Goal: Task Accomplishment & Management: Manage account settings

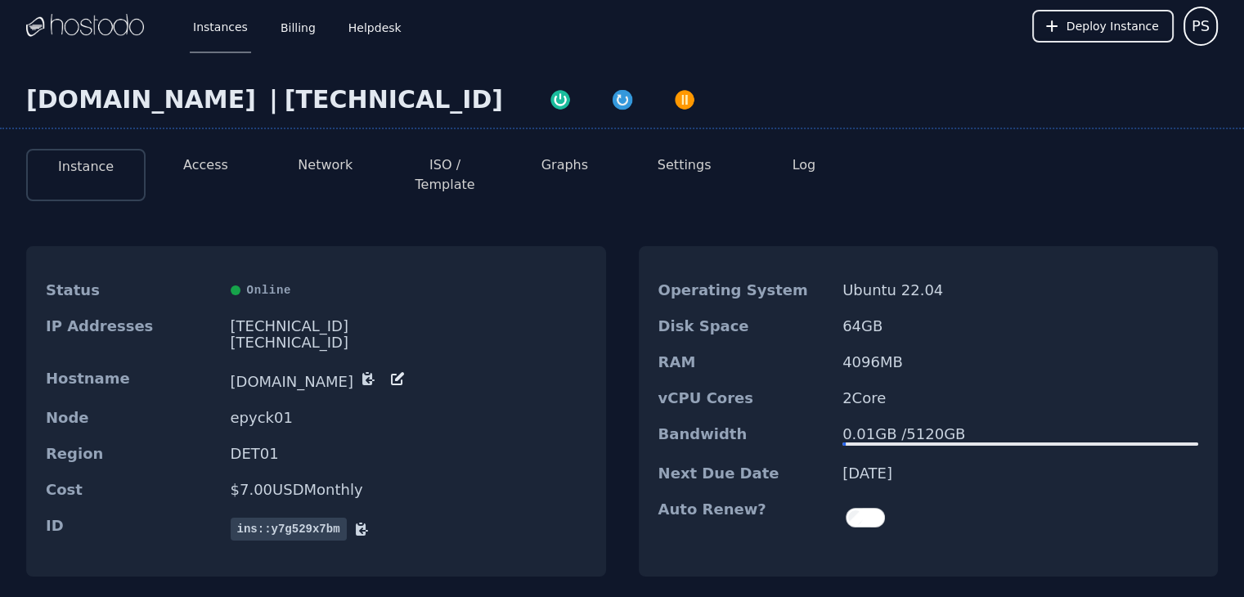
click at [203, 168] on button "Access" at bounding box center [205, 165] width 45 height 20
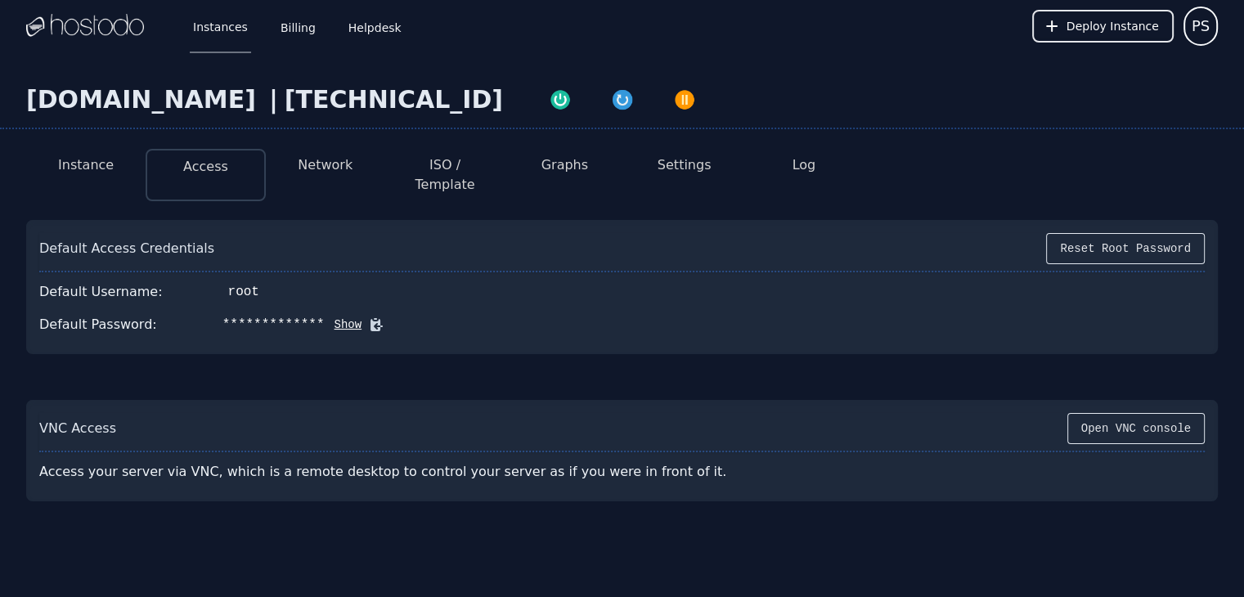
click at [86, 161] on button "Instance" at bounding box center [86, 165] width 56 height 20
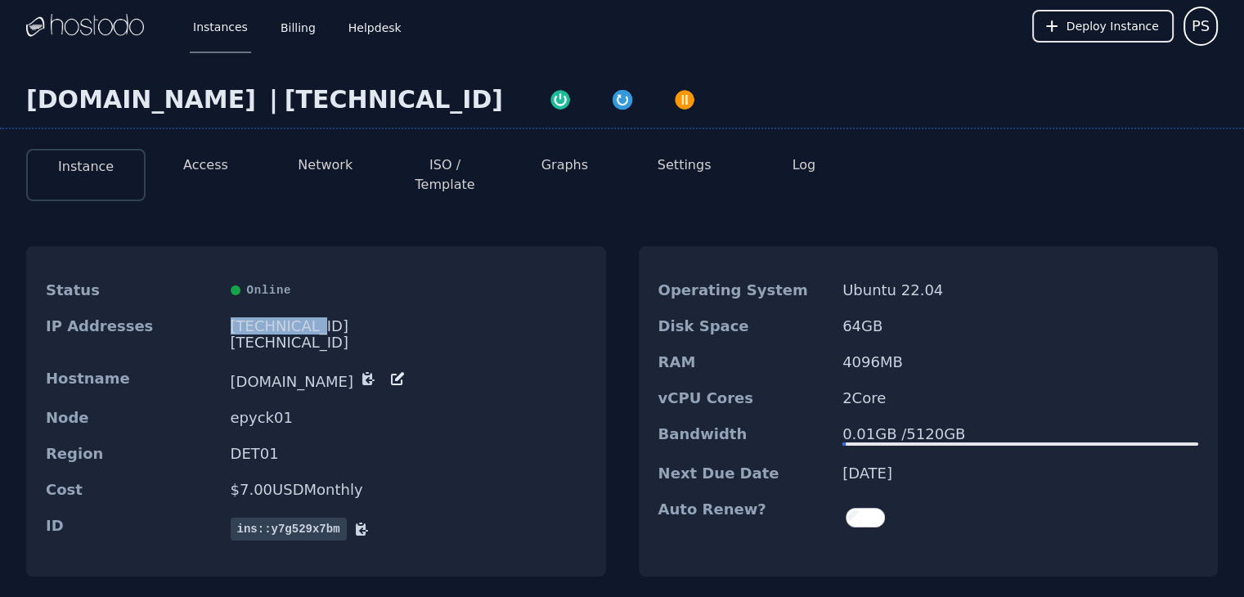
click at [302, 318] on div "[TECHNICAL_ID]" at bounding box center [409, 326] width 356 height 16
click at [204, 163] on button "Access" at bounding box center [205, 165] width 45 height 20
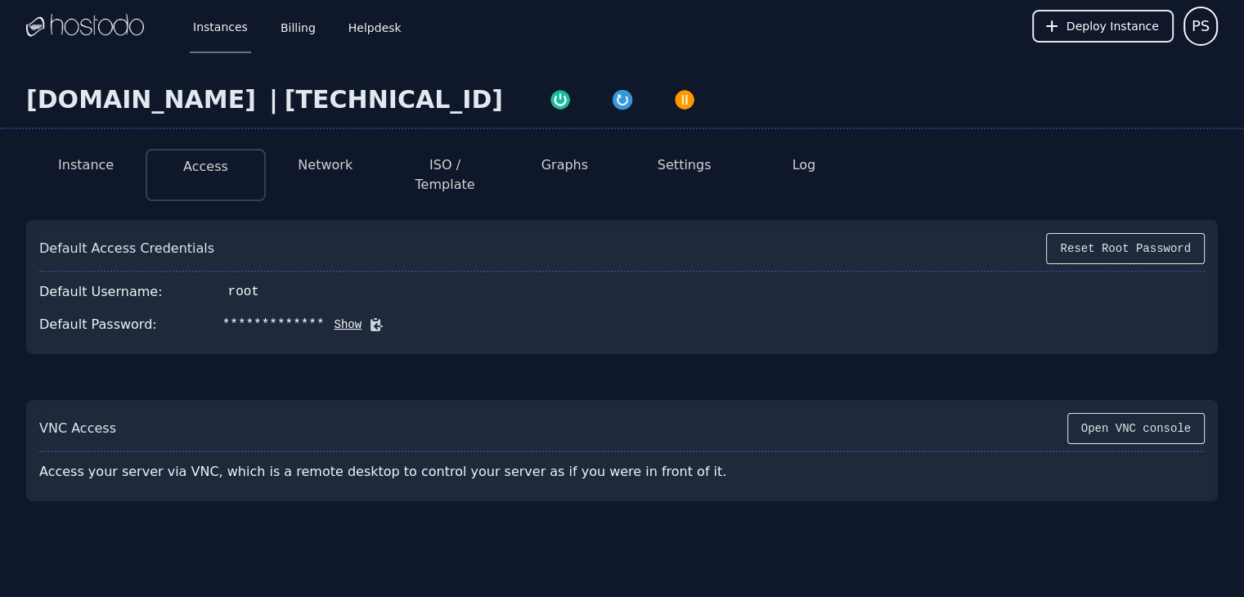
click at [325, 317] on button "Show" at bounding box center [344, 325] width 38 height 16
click at [263, 315] on div "d:tvuox}[4{?:GpM" at bounding box center [285, 325] width 126 height 20
copy div "d:tvuox}[4{?:GpM"
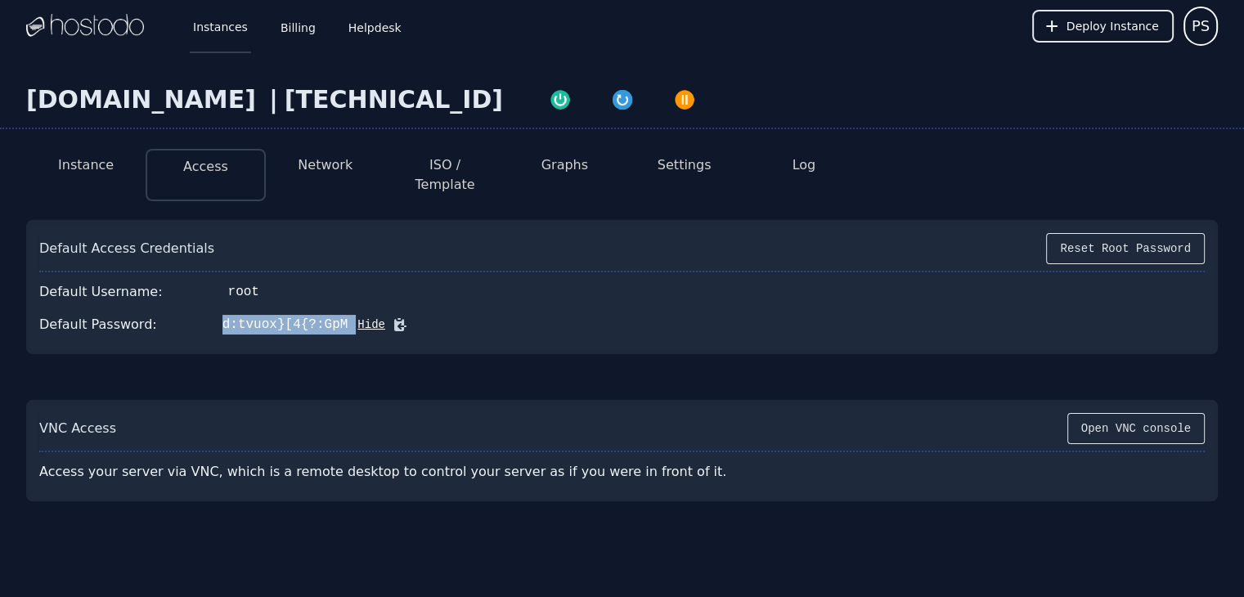
click at [224, 27] on link "Instances" at bounding box center [220, 26] width 61 height 54
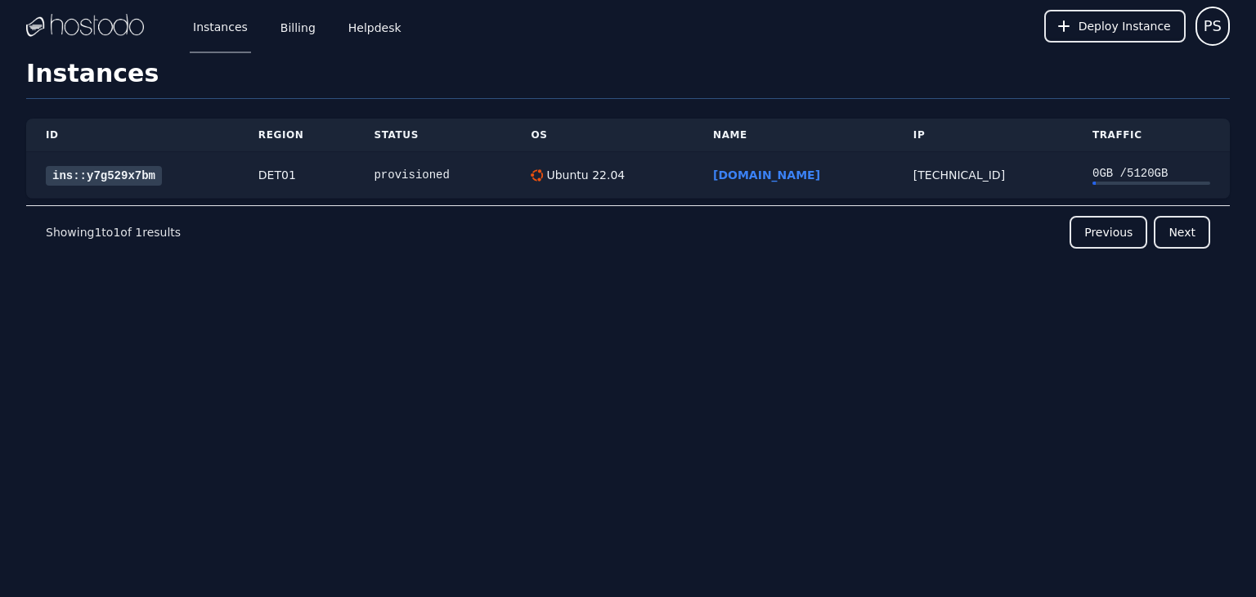
click at [124, 181] on link "ins::y7g529x7bm" at bounding box center [104, 176] width 116 height 20
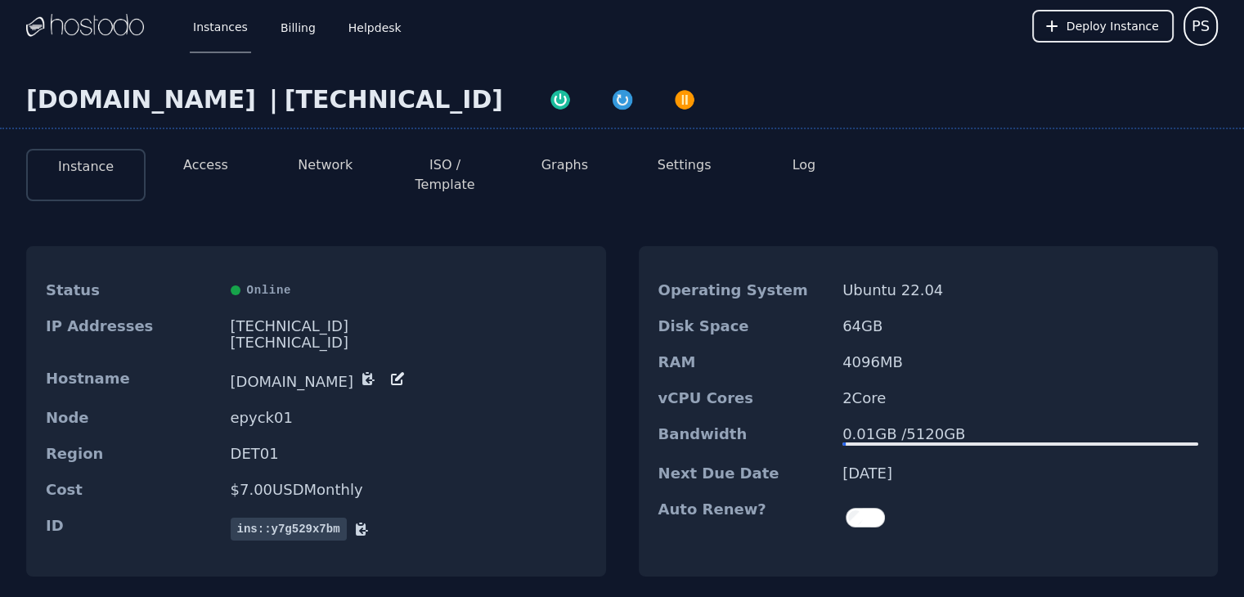
click at [323, 191] on div "Instance Access Network ISO / Template Graphs Settings Log Status Online IP Add…" at bounding box center [622, 379] width 1244 height 487
click at [317, 169] on button "Network" at bounding box center [325, 165] width 55 height 20
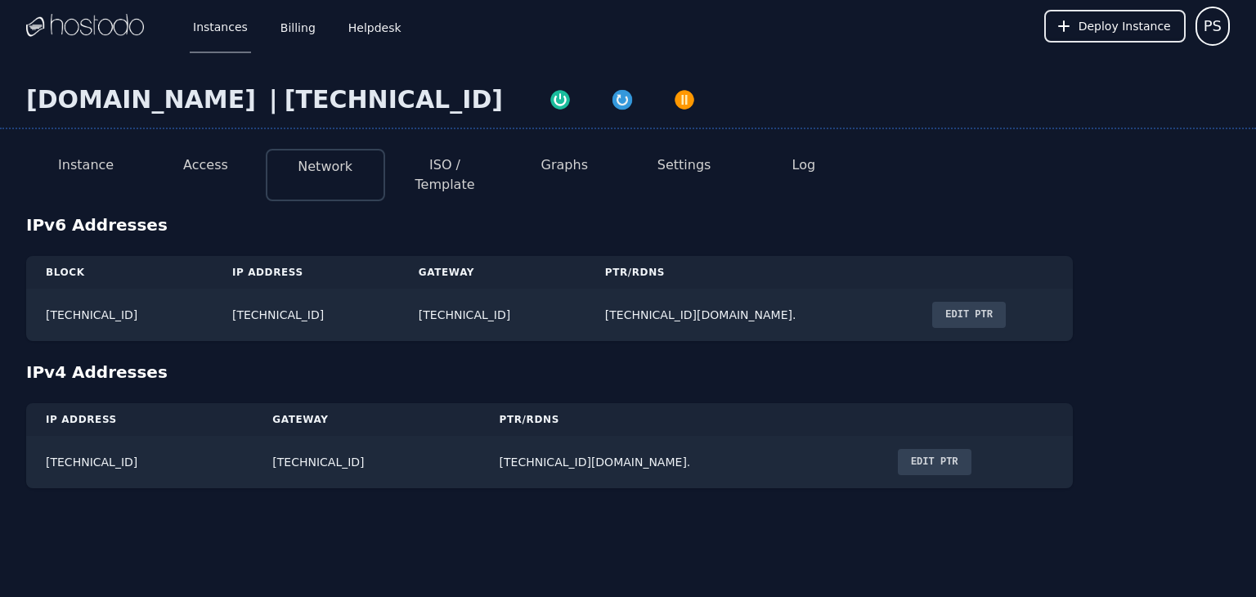
click at [137, 109] on div "[DOMAIN_NAME]" at bounding box center [144, 99] width 236 height 29
copy div "[DOMAIN_NAME]"
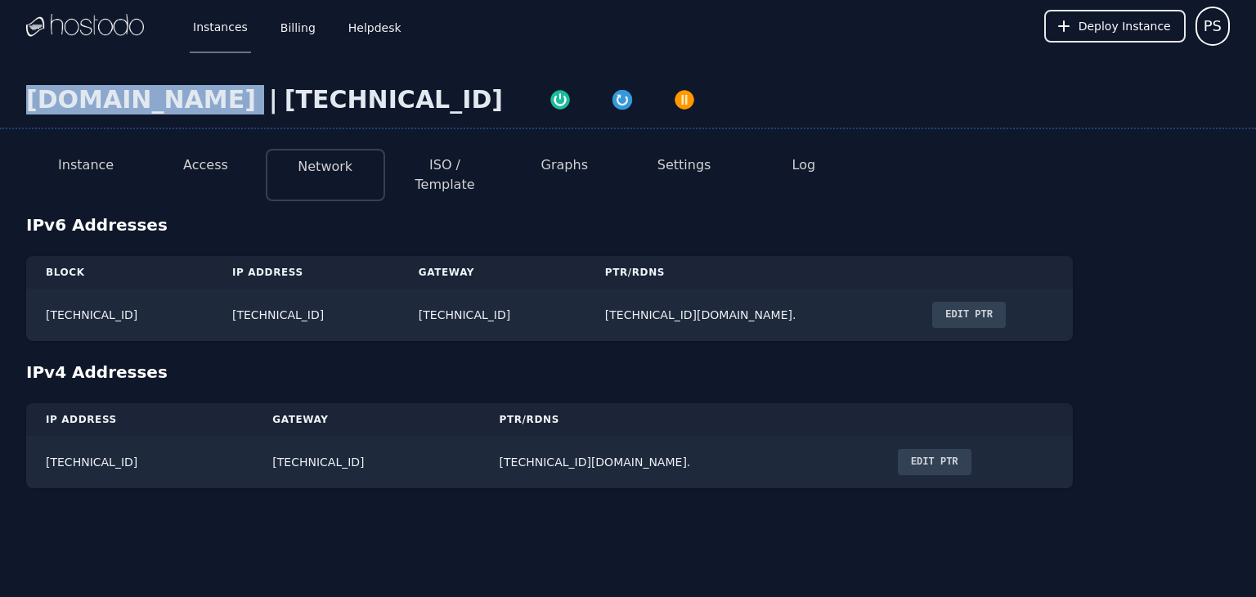
click at [134, 85] on div "[DOMAIN_NAME]" at bounding box center [144, 99] width 236 height 29
drag, startPoint x: 26, startPoint y: 109, endPoint x: 278, endPoint y: 106, distance: 251.9
click at [263, 112] on div "[DOMAIN_NAME]" at bounding box center [144, 99] width 236 height 29
copy div "[DOMAIN_NAME]"
click at [898, 452] on button "Edit PTR" at bounding box center [935, 462] width 74 height 26
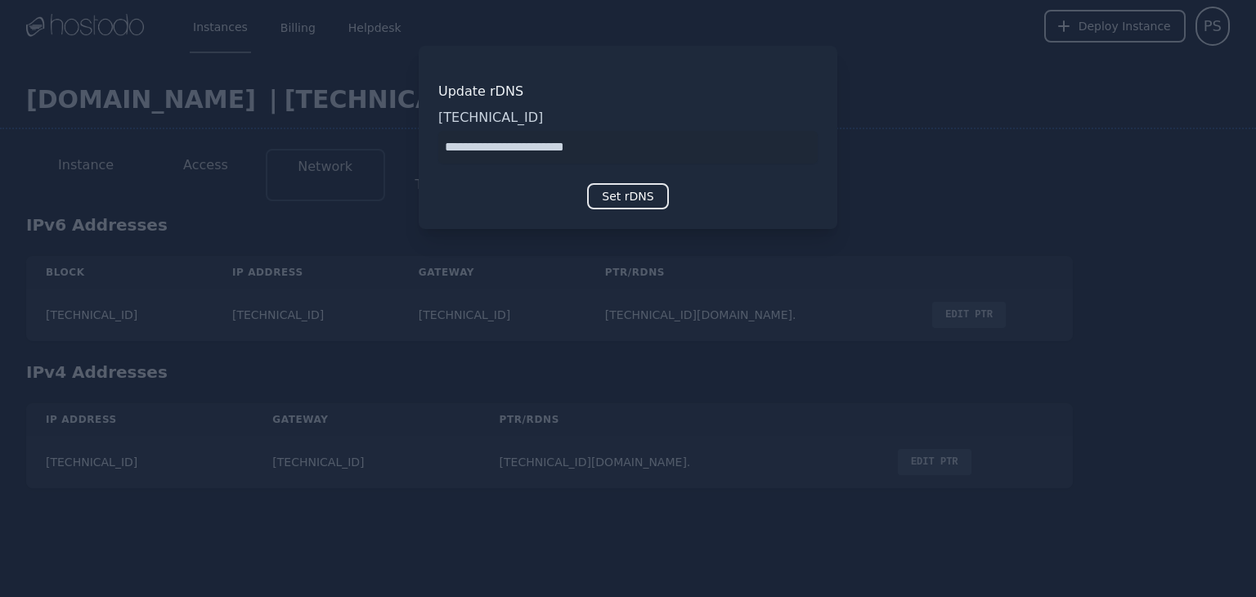
click at [648, 155] on input "input" at bounding box center [628, 147] width 380 height 33
type input "**********"
click at [643, 204] on button "Set rDNS" at bounding box center [627, 196] width 81 height 26
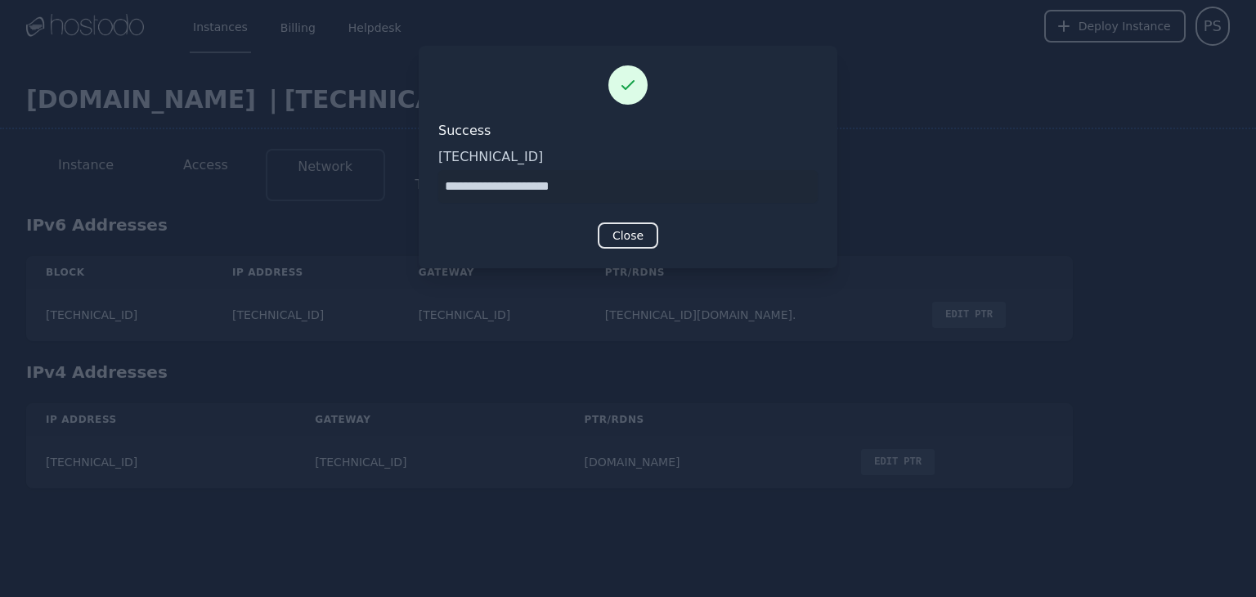
click at [658, 354] on div at bounding box center [628, 298] width 1256 height 597
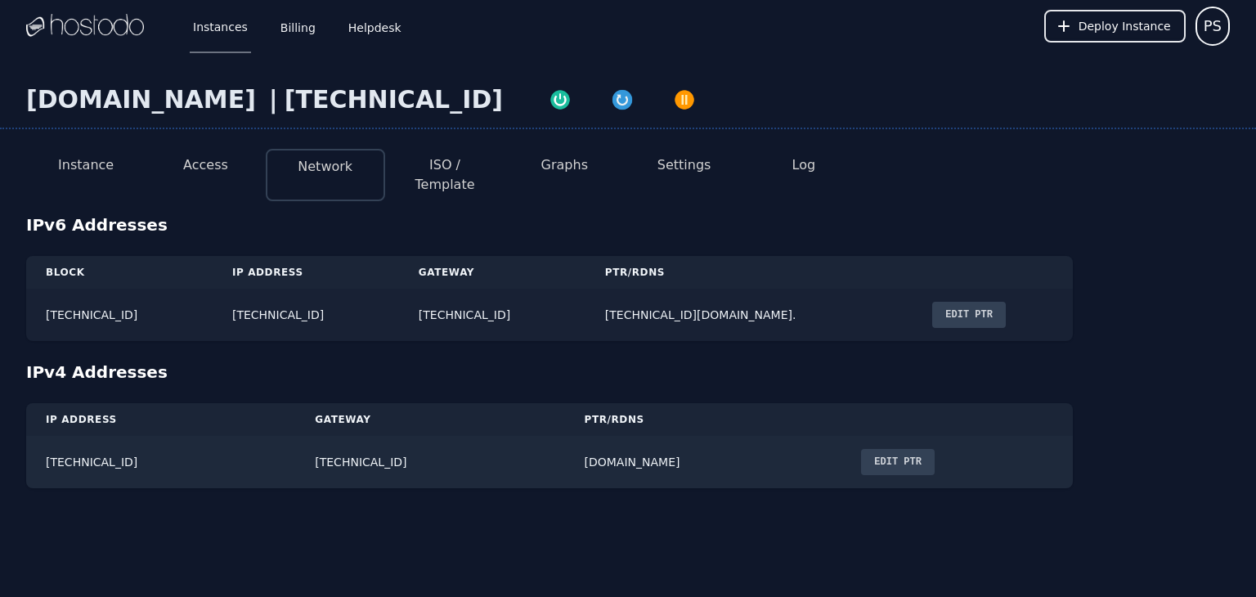
click at [1006, 302] on button "Edit PTR" at bounding box center [969, 315] width 74 height 26
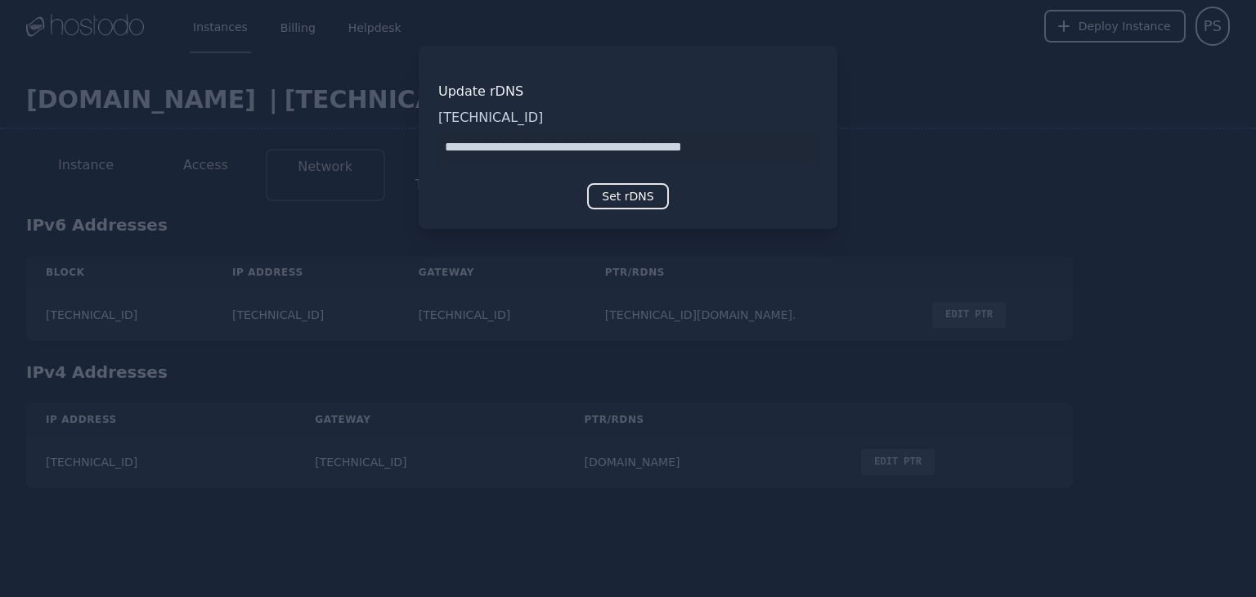
click at [622, 153] on input "input" at bounding box center [628, 147] width 380 height 33
click at [941, 159] on div at bounding box center [628, 298] width 1256 height 597
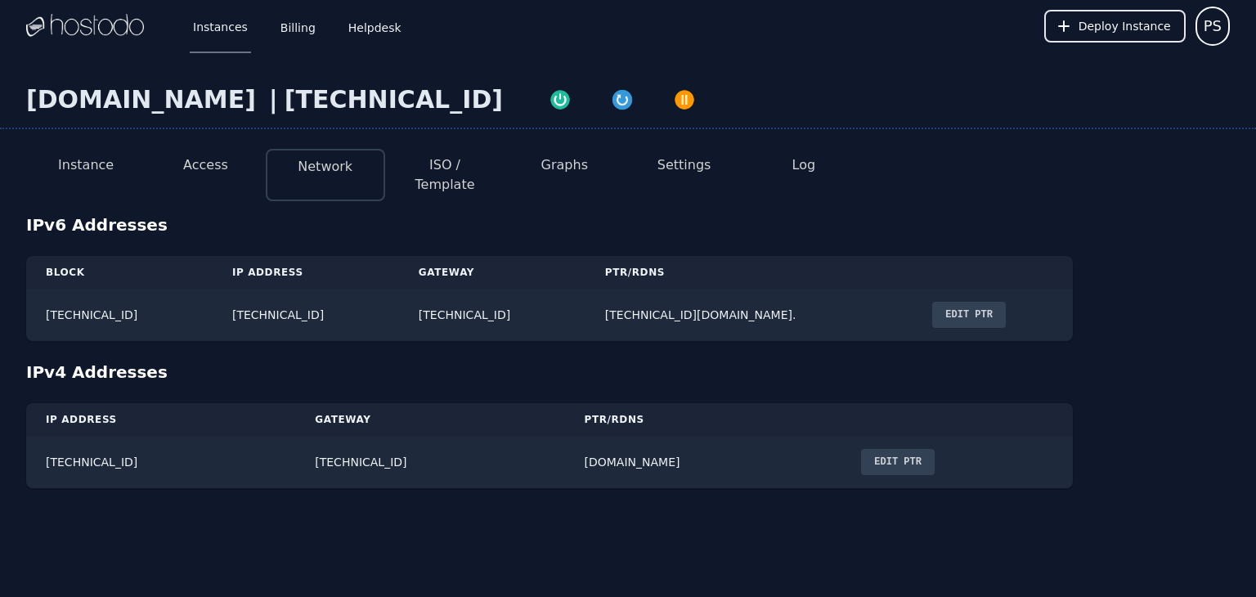
drag, startPoint x: 294, startPoint y: 107, endPoint x: 24, endPoint y: 103, distance: 270.8
click at [23, 105] on div "petersonsmithotel.com | 66.187.7.95" at bounding box center [628, 107] width 1256 height 44
copy div "[DOMAIN_NAME]"
click at [988, 318] on td "Edit PTR" at bounding box center [993, 315] width 160 height 52
click at [985, 305] on button "Edit PTR" at bounding box center [969, 315] width 74 height 26
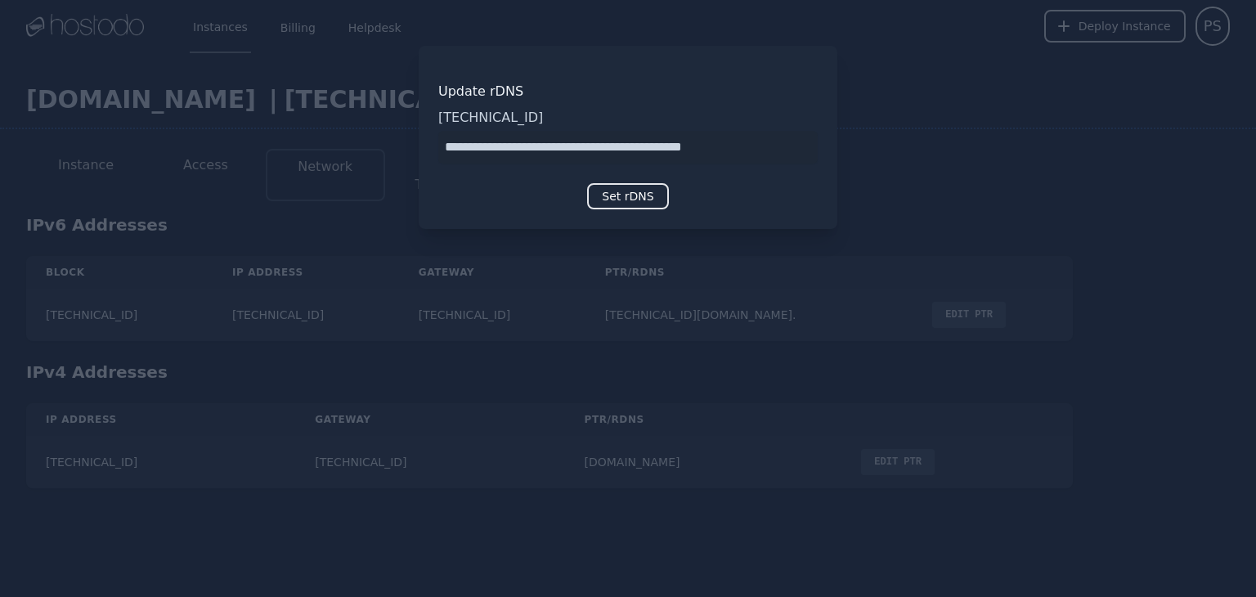
click at [690, 158] on input "input" at bounding box center [628, 147] width 380 height 33
type input "**********"
click at [634, 208] on button "Set rDNS" at bounding box center [627, 196] width 81 height 26
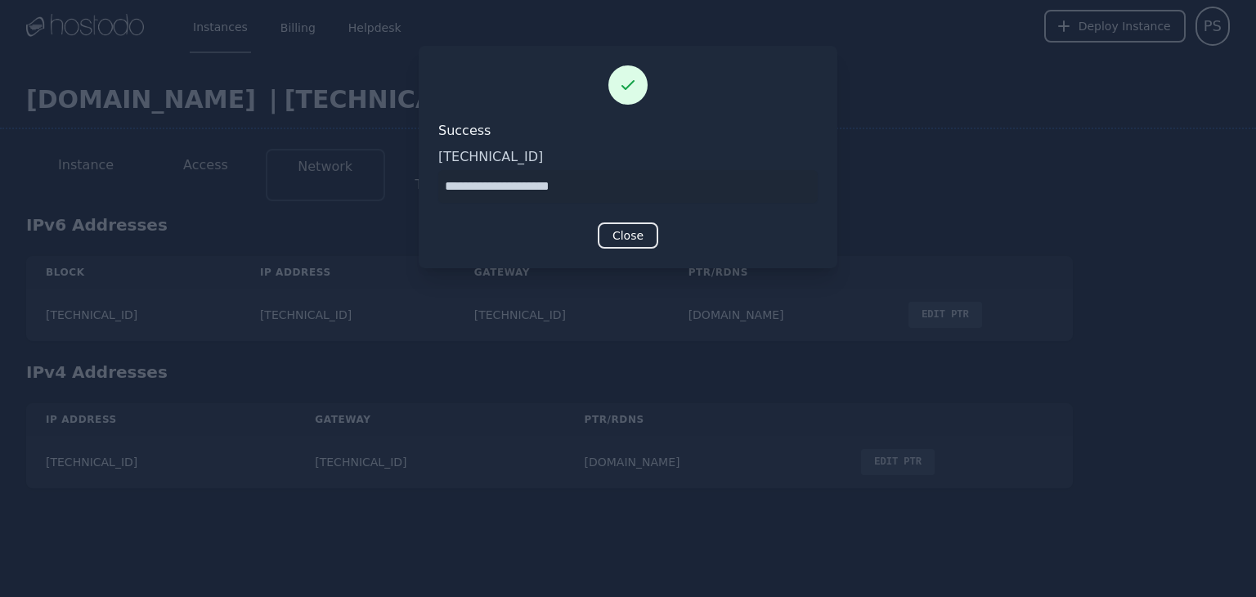
click at [667, 503] on div at bounding box center [628, 298] width 1256 height 597
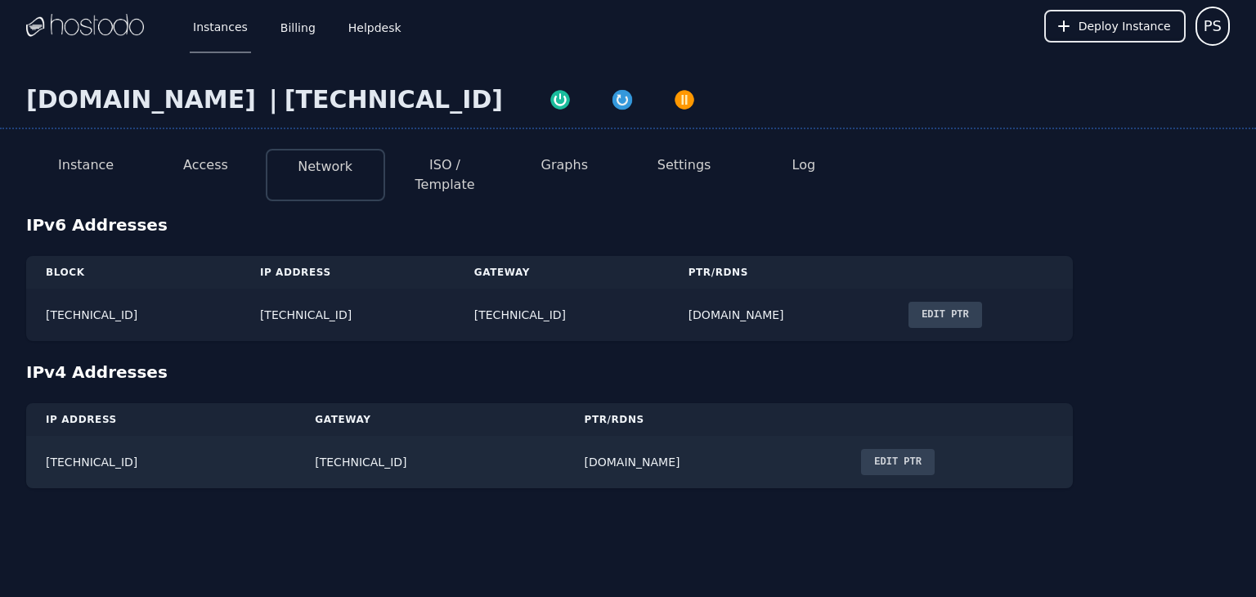
drag, startPoint x: 461, startPoint y: 294, endPoint x: 240, endPoint y: 300, distance: 220.1
click at [240, 300] on td "2606:65c0:40:280:4974:3ae:c5bd:860d" at bounding box center [347, 315] width 214 height 52
copy td "2606:65c0:40:280:4974:3ae:c5bd:860d"
drag, startPoint x: 118, startPoint y: 449, endPoint x: 29, endPoint y: 441, distance: 88.7
click at [29, 441] on td "[TECHNICAL_ID]" at bounding box center [160, 462] width 269 height 52
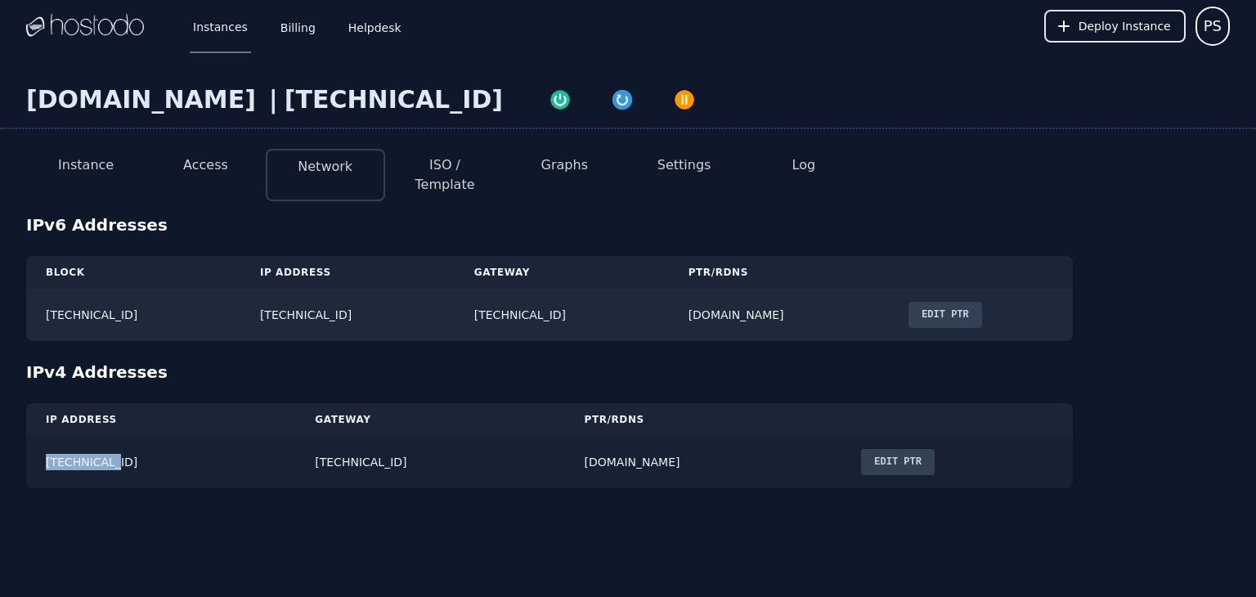
copy td "[TECHNICAL_ID]"
drag, startPoint x: 291, startPoint y: 101, endPoint x: 99, endPoint y: 88, distance: 192.6
click at [99, 88] on div "[DOMAIN_NAME]" at bounding box center [144, 99] width 236 height 29
drag, startPoint x: 231, startPoint y: 106, endPoint x: 289, endPoint y: 112, distance: 57.5
click at [292, 115] on div "petersonsmithotel.com | 66.187.7.95" at bounding box center [628, 107] width 1256 height 44
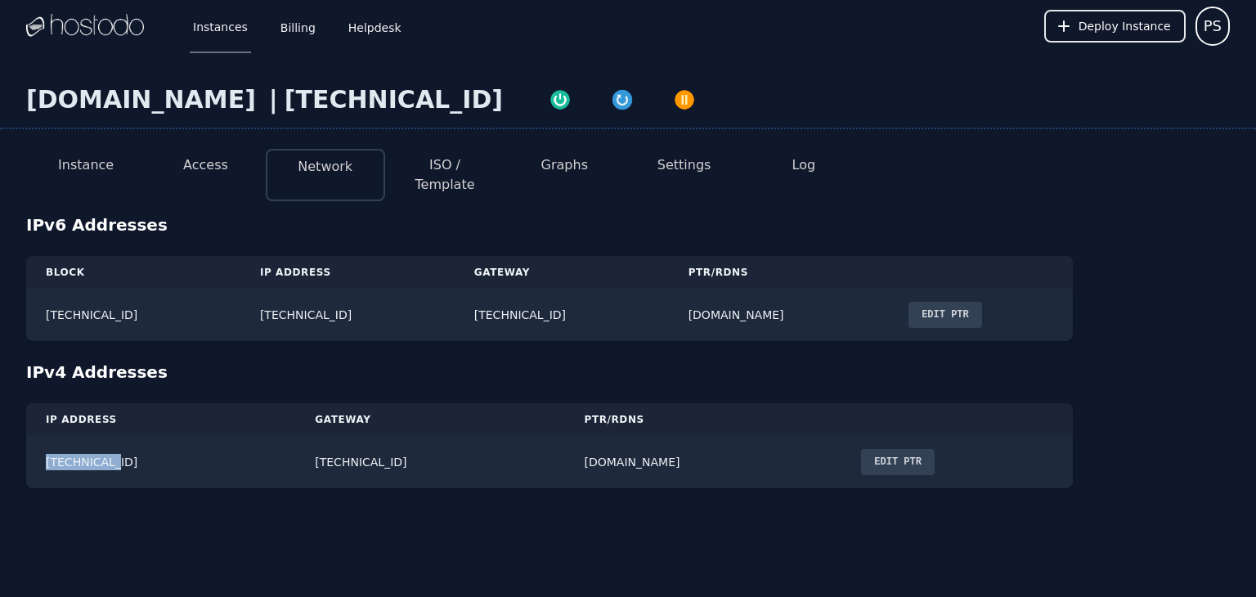
copy div "[DOMAIN_NAME]"
click at [253, 71] on div "petersonsmithotel.com | 66.187.7.95 Instance Access Network ISO / Template Grap…" at bounding box center [628, 286] width 1256 height 469
drag, startPoint x: 297, startPoint y: 99, endPoint x: 87, endPoint y: 110, distance: 210.5
click at [87, 110] on div "[DOMAIN_NAME]" at bounding box center [144, 99] width 236 height 29
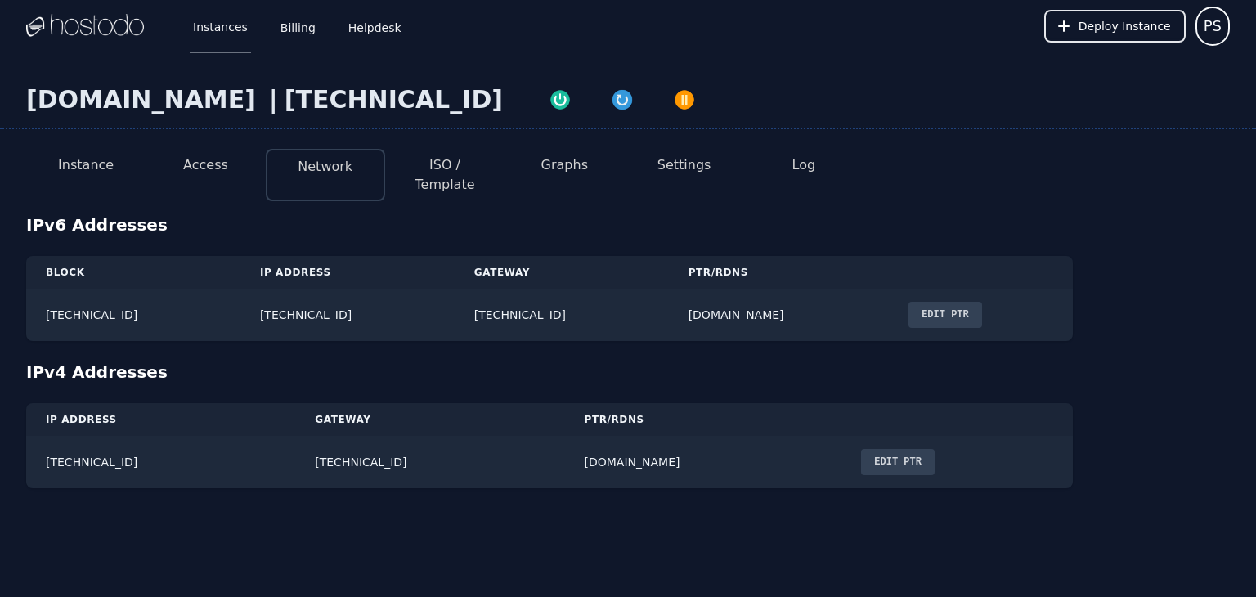
drag, startPoint x: 22, startPoint y: 107, endPoint x: 285, endPoint y: 94, distance: 262.9
click at [294, 94] on div "petersonsmithotel.com | 66.187.7.95" at bounding box center [628, 107] width 1256 height 44
copy div "[DOMAIN_NAME]"
